Goal: Task Accomplishment & Management: Manage account settings

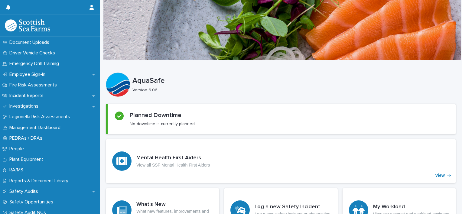
scroll to position [200, 0]
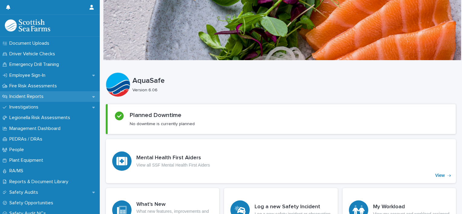
click at [92, 95] on icon at bounding box center [93, 97] width 3 height 4
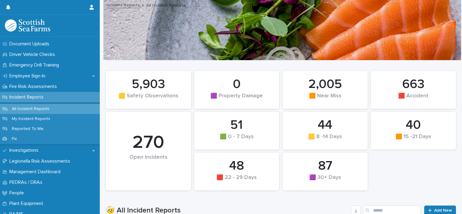
scroll to position [201, 0]
click at [37, 127] on p "Reported To Me" at bounding box center [27, 127] width 41 height 5
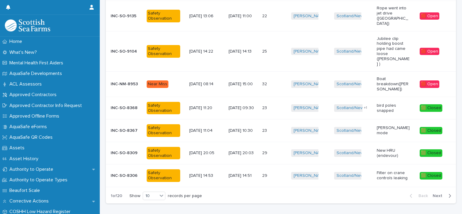
scroll to position [225, 0]
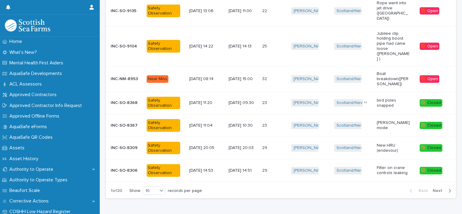
click at [432, 189] on span "Next" at bounding box center [438, 191] width 13 height 4
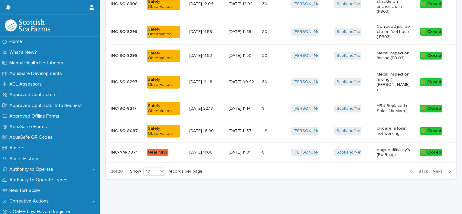
scroll to position [189, 0]
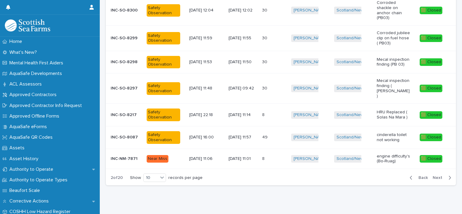
click at [419, 176] on span "Back" at bounding box center [421, 178] width 13 height 4
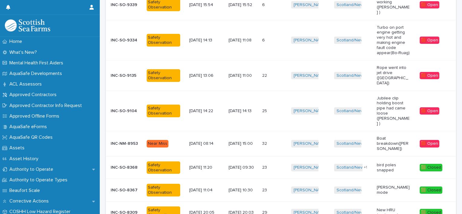
scroll to position [158, 0]
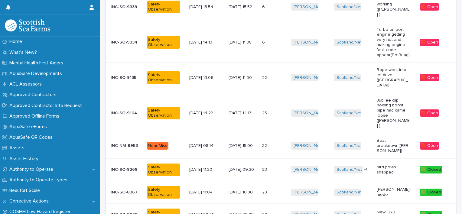
click at [248, 133] on td "[DATE] 15:00" at bounding box center [243, 145] width 34 height 25
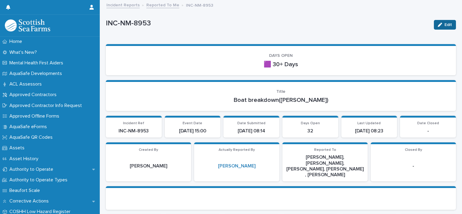
click at [444, 23] on span "Edit" at bounding box center [448, 25] width 8 height 4
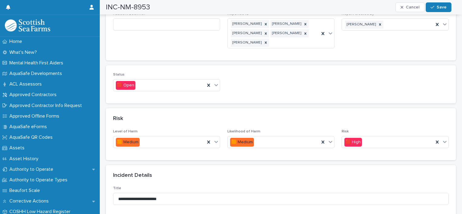
scroll to position [378, 0]
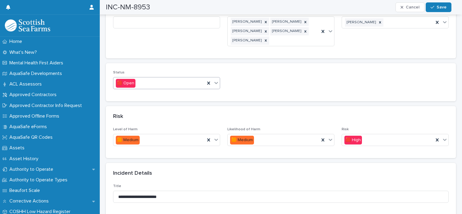
click at [216, 80] on icon at bounding box center [216, 83] width 6 height 6
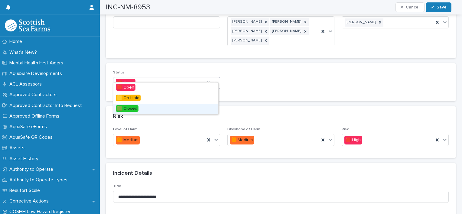
click at [183, 107] on div "🟩 Closed" at bounding box center [165, 109] width 105 height 11
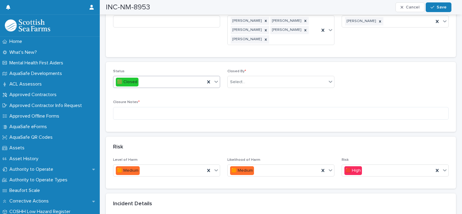
scroll to position [341, 0]
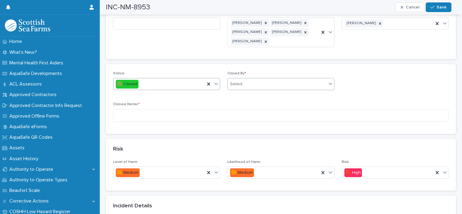
click at [327, 81] on icon at bounding box center [330, 84] width 6 height 6
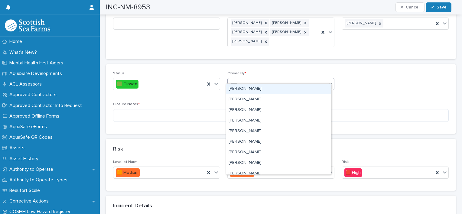
type input "*****"
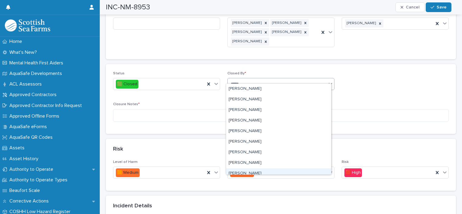
click at [248, 173] on div "[PERSON_NAME]" at bounding box center [278, 173] width 105 height 11
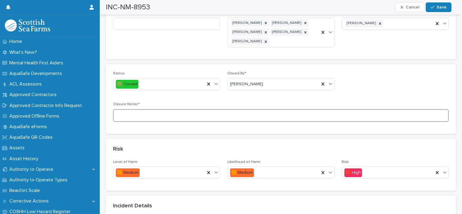
click at [169, 111] on textarea at bounding box center [280, 115] width 335 height 13
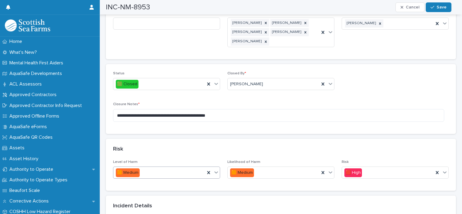
click at [215, 169] on icon at bounding box center [216, 172] width 6 height 6
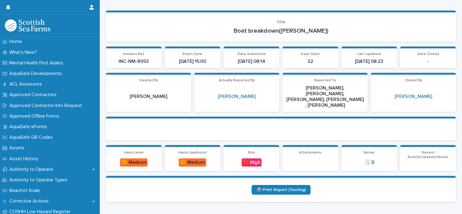
scroll to position [31, 0]
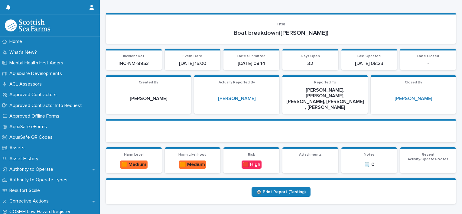
click at [145, 160] on div "🟧 Medium" at bounding box center [133, 164] width 27 height 8
click at [137, 160] on div "🟧 Medium" at bounding box center [133, 164] width 27 height 8
click at [121, 160] on div "🟧 Medium" at bounding box center [133, 164] width 27 height 8
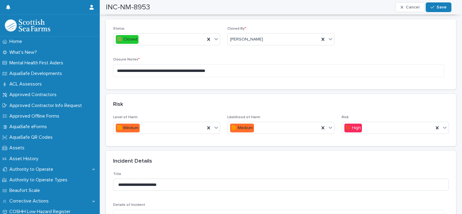
scroll to position [392, 0]
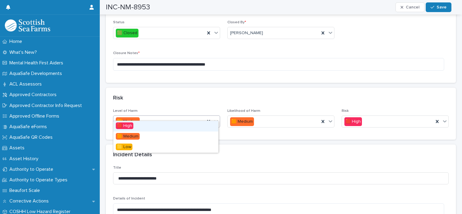
click at [216, 118] on icon at bounding box center [216, 121] width 6 height 6
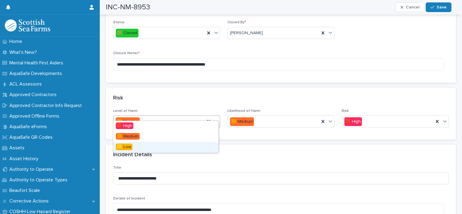
click at [181, 145] on div "🟨 Low" at bounding box center [165, 147] width 105 height 11
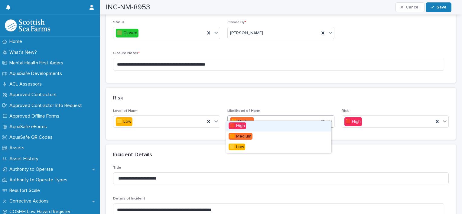
click at [327, 118] on icon at bounding box center [330, 121] width 6 height 6
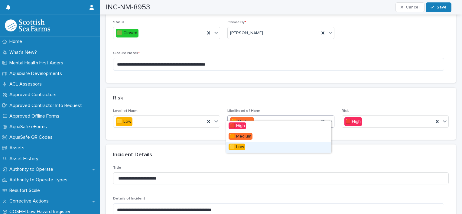
click at [312, 144] on div "🟨 Low" at bounding box center [278, 147] width 105 height 11
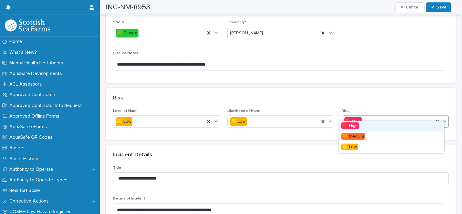
click at [441, 118] on icon at bounding box center [444, 121] width 6 height 6
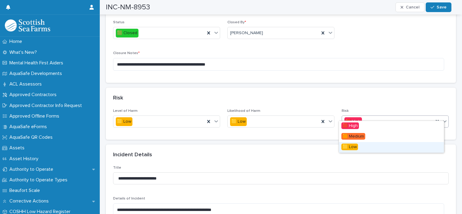
click at [419, 147] on div "🟨 Low" at bounding box center [391, 147] width 105 height 11
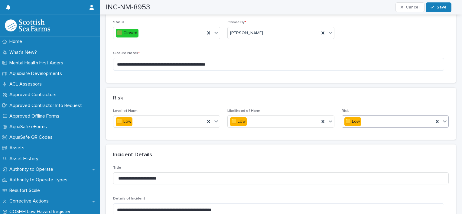
click at [397, 88] on div "Risk" at bounding box center [281, 98] width 350 height 21
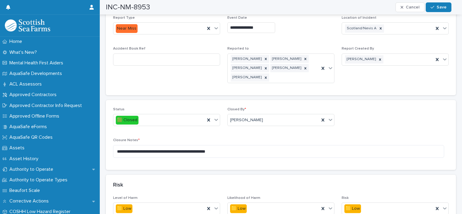
scroll to position [307, 0]
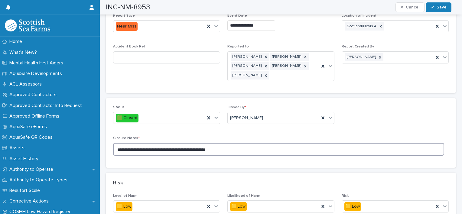
click at [236, 144] on textarea "**********" at bounding box center [278, 149] width 331 height 13
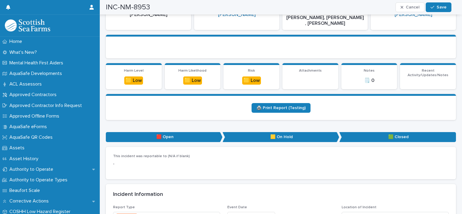
scroll to position [0, 0]
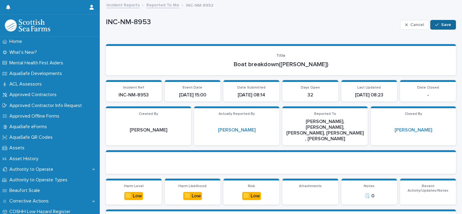
type textarea "**********"
click at [441, 26] on span "Save" at bounding box center [446, 25] width 10 height 4
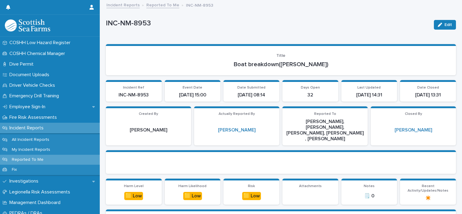
scroll to position [168, 0]
click at [37, 157] on div "Reported To Me" at bounding box center [50, 161] width 100 height 10
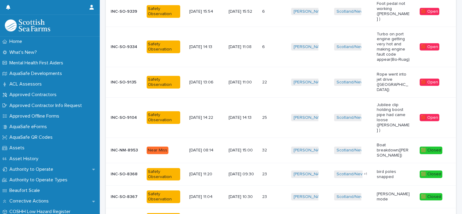
scroll to position [153, 0]
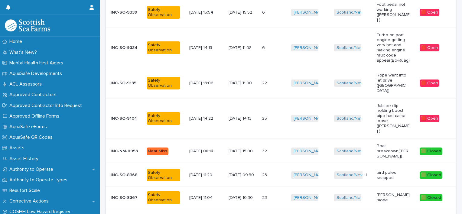
click at [257, 78] on div "[DATE] 11:00" at bounding box center [242, 83] width 29 height 10
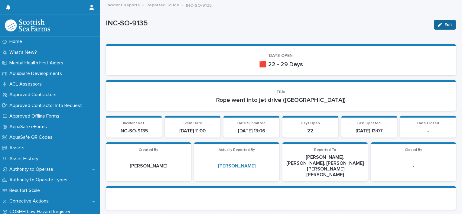
click at [437, 23] on icon "button" at bounding box center [439, 25] width 4 height 4
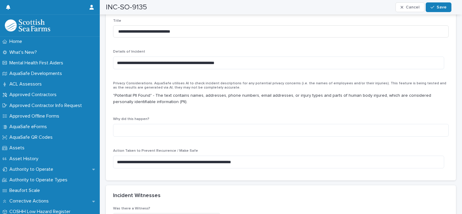
scroll to position [539, 0]
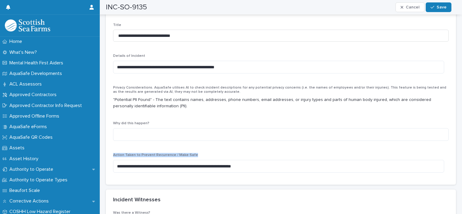
drag, startPoint x: 190, startPoint y: 147, endPoint x: 113, endPoint y: 147, distance: 77.3
click at [113, 153] on span "Action Taken to Prevent Recurrence / Make Safe" at bounding box center [155, 155] width 85 height 4
copy span "Action Taken to Prevent Recurrence / Make Safe"
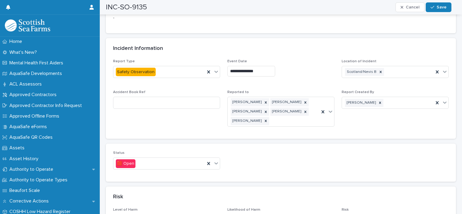
scroll to position [328, 0]
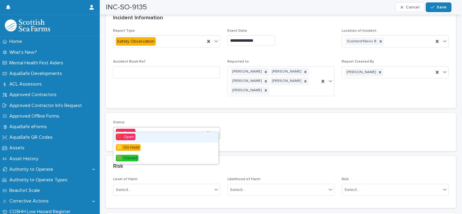
click at [216, 132] on icon at bounding box center [216, 133] width 4 height 2
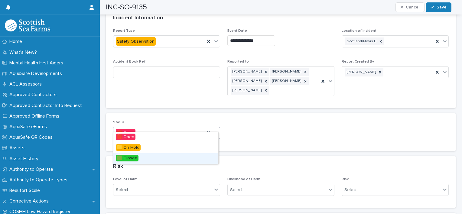
click at [182, 156] on div "🟩 Closed" at bounding box center [165, 158] width 105 height 11
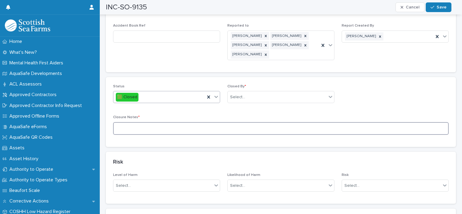
click at [184, 122] on textarea at bounding box center [280, 128] width 335 height 13
paste textarea "**********"
click at [116, 122] on textarea "**********" at bounding box center [278, 128] width 331 height 13
click at [254, 122] on textarea "**********" at bounding box center [278, 128] width 331 height 13
click at [255, 122] on textarea "**********" at bounding box center [278, 128] width 331 height 13
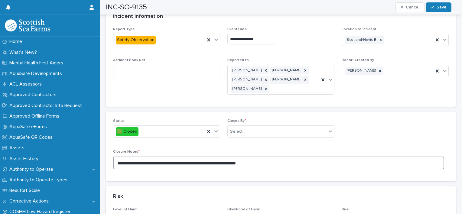
scroll to position [291, 0]
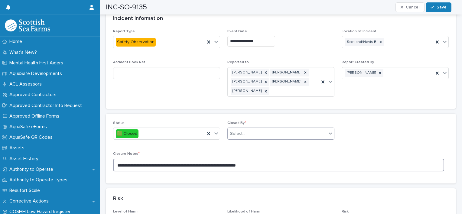
type textarea "**********"
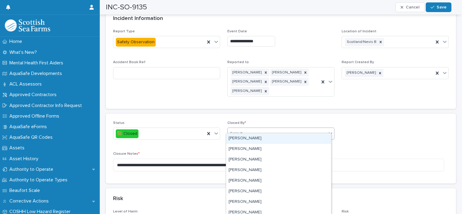
click at [309, 129] on div "Select..." at bounding box center [277, 134] width 99 height 10
type input "*****"
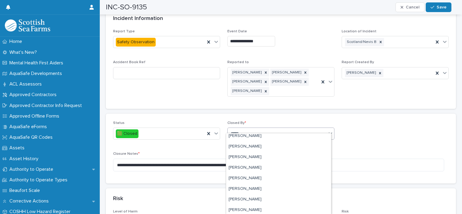
scroll to position [78, 0]
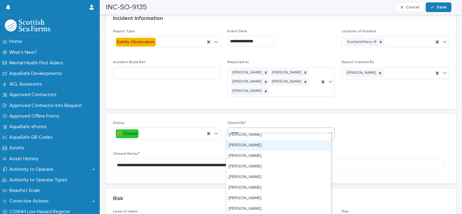
click at [302, 146] on div "[PERSON_NAME]" at bounding box center [278, 145] width 105 height 11
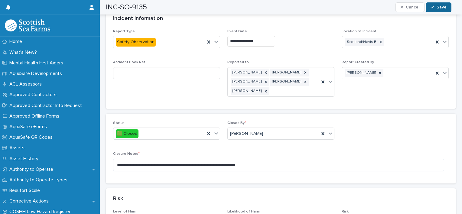
click at [444, 6] on span "Save" at bounding box center [441, 7] width 10 height 4
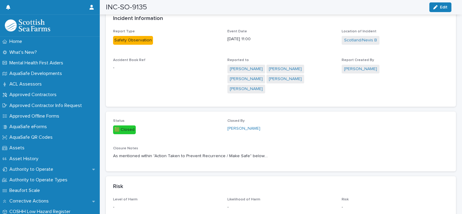
scroll to position [0, 0]
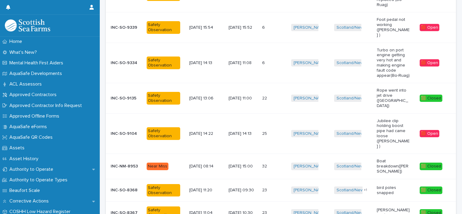
scroll to position [138, 0]
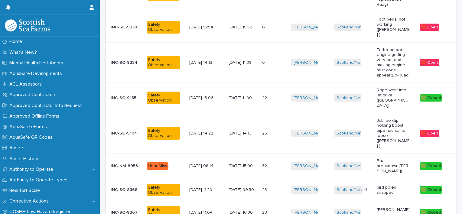
click at [281, 128] on div "25 25" at bounding box center [274, 133] width 24 height 10
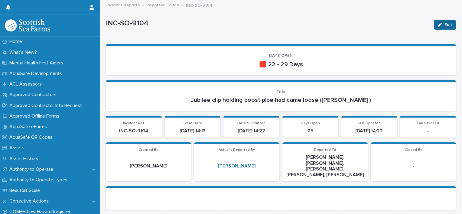
click at [446, 28] on button "Edit" at bounding box center [445, 25] width 22 height 10
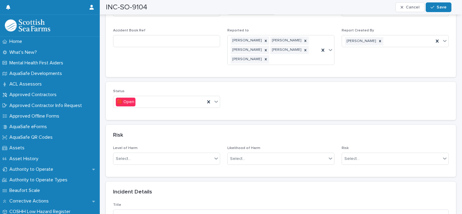
scroll to position [361, 0]
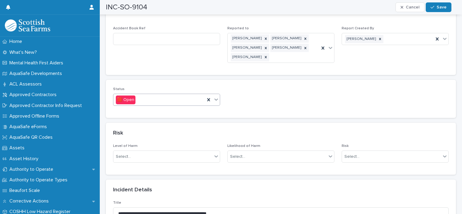
click at [216, 95] on div at bounding box center [215, 99] width 7 height 11
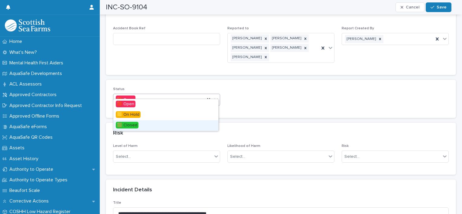
click at [197, 122] on div "🟩 Closed" at bounding box center [165, 125] width 105 height 11
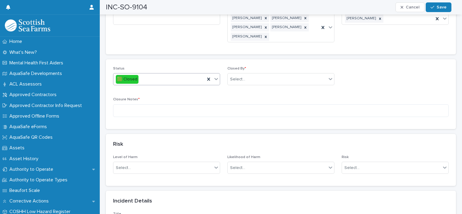
scroll to position [337, 0]
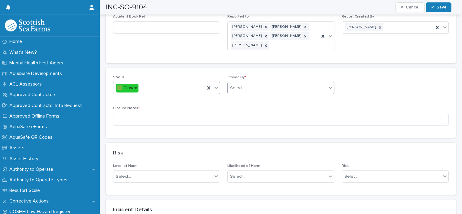
click at [308, 83] on div "Select..." at bounding box center [277, 88] width 99 height 10
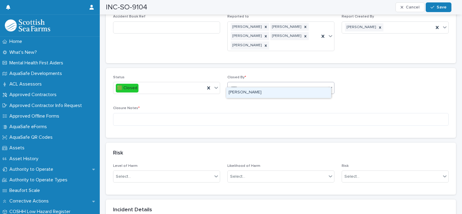
type input "*****"
click at [302, 90] on div "[PERSON_NAME]" at bounding box center [278, 92] width 105 height 11
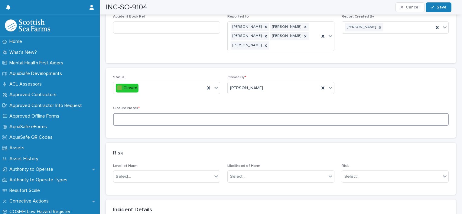
click at [175, 114] on textarea at bounding box center [280, 119] width 335 height 13
paste textarea "**********"
click at [117, 113] on textarea "**********" at bounding box center [278, 119] width 331 height 13
click at [243, 113] on textarea "**********" at bounding box center [278, 119] width 331 height 13
type textarea "**********"
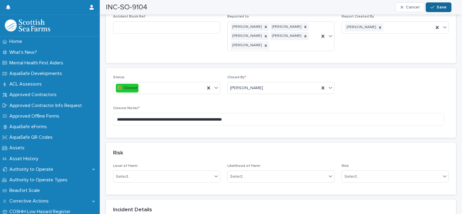
click at [442, 8] on span "Save" at bounding box center [441, 7] width 10 height 4
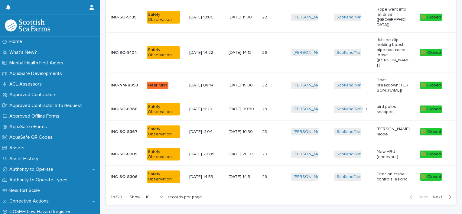
scroll to position [225, 0]
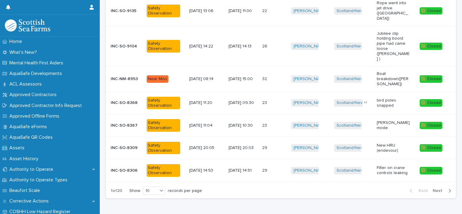
click at [435, 189] on span "Next" at bounding box center [438, 191] width 13 height 4
